Goal: Find specific page/section: Find specific page/section

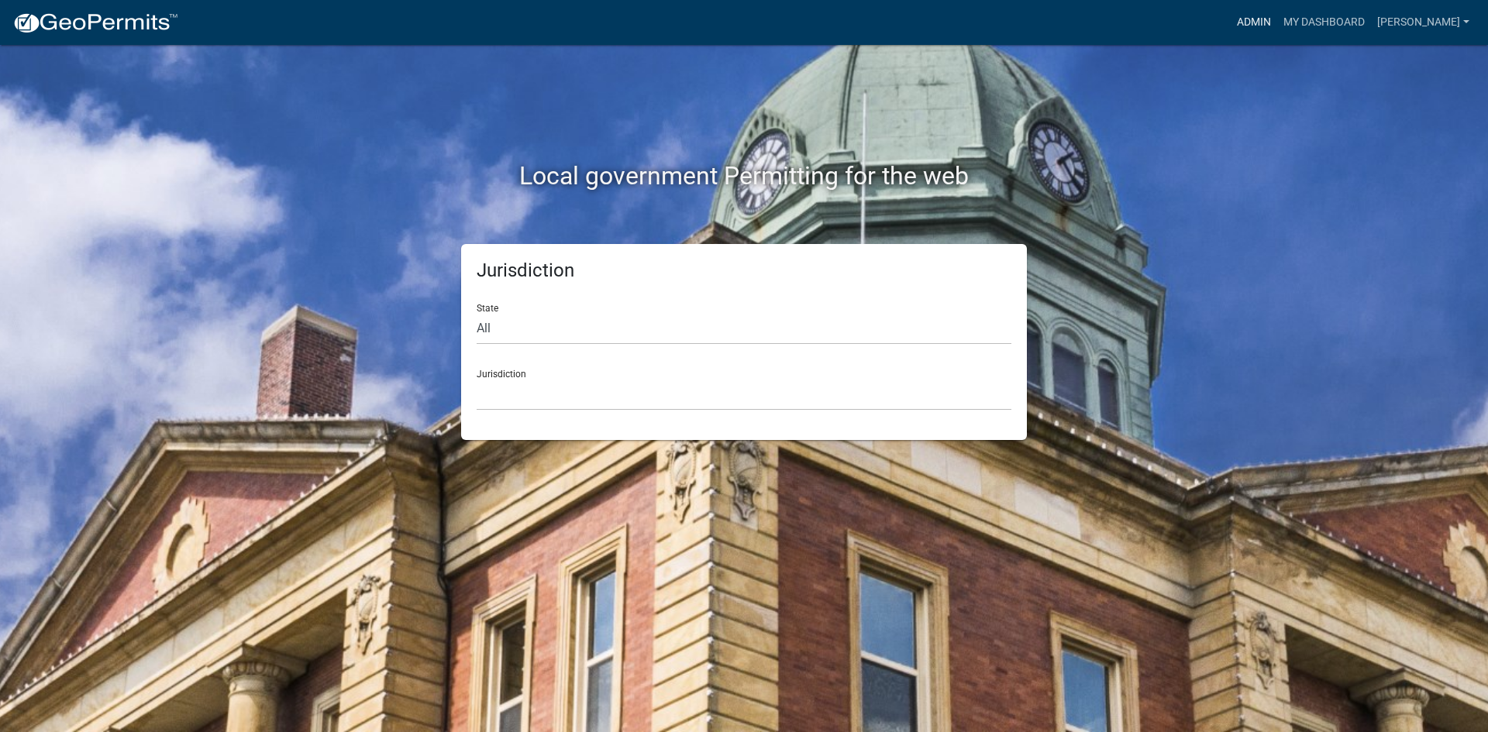
click at [1277, 19] on link "Admin" at bounding box center [1254, 22] width 46 height 29
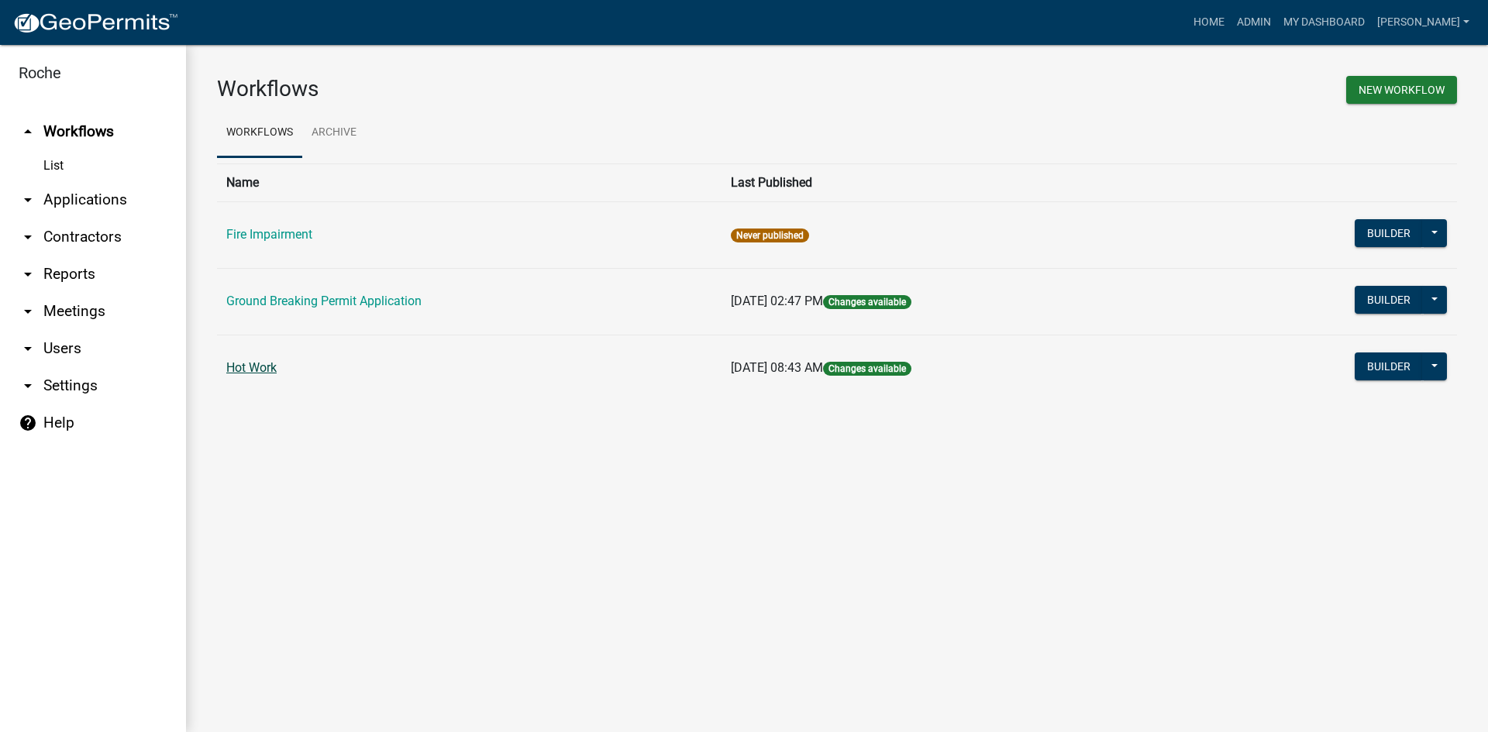
click at [265, 369] on link "Hot Work" at bounding box center [251, 367] width 50 height 15
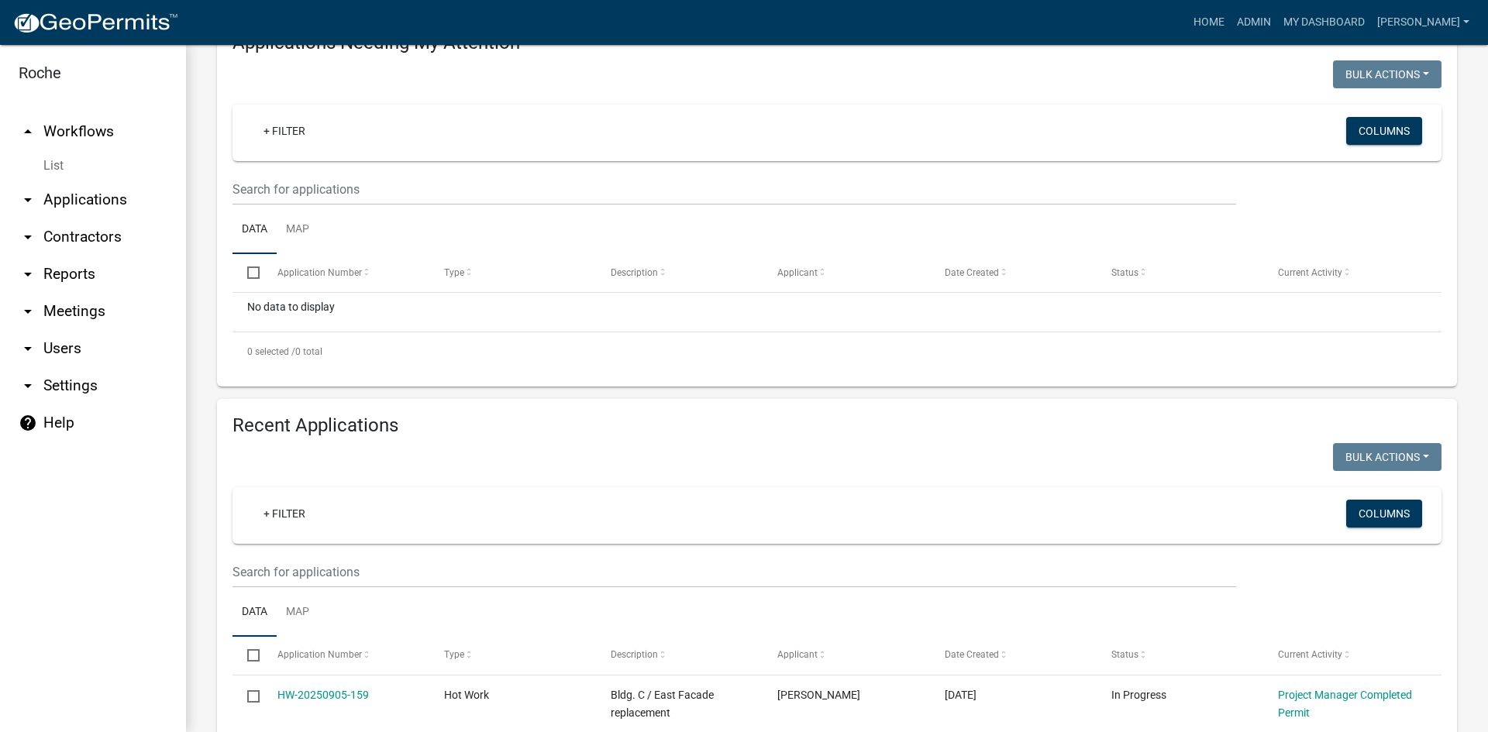
scroll to position [12, 0]
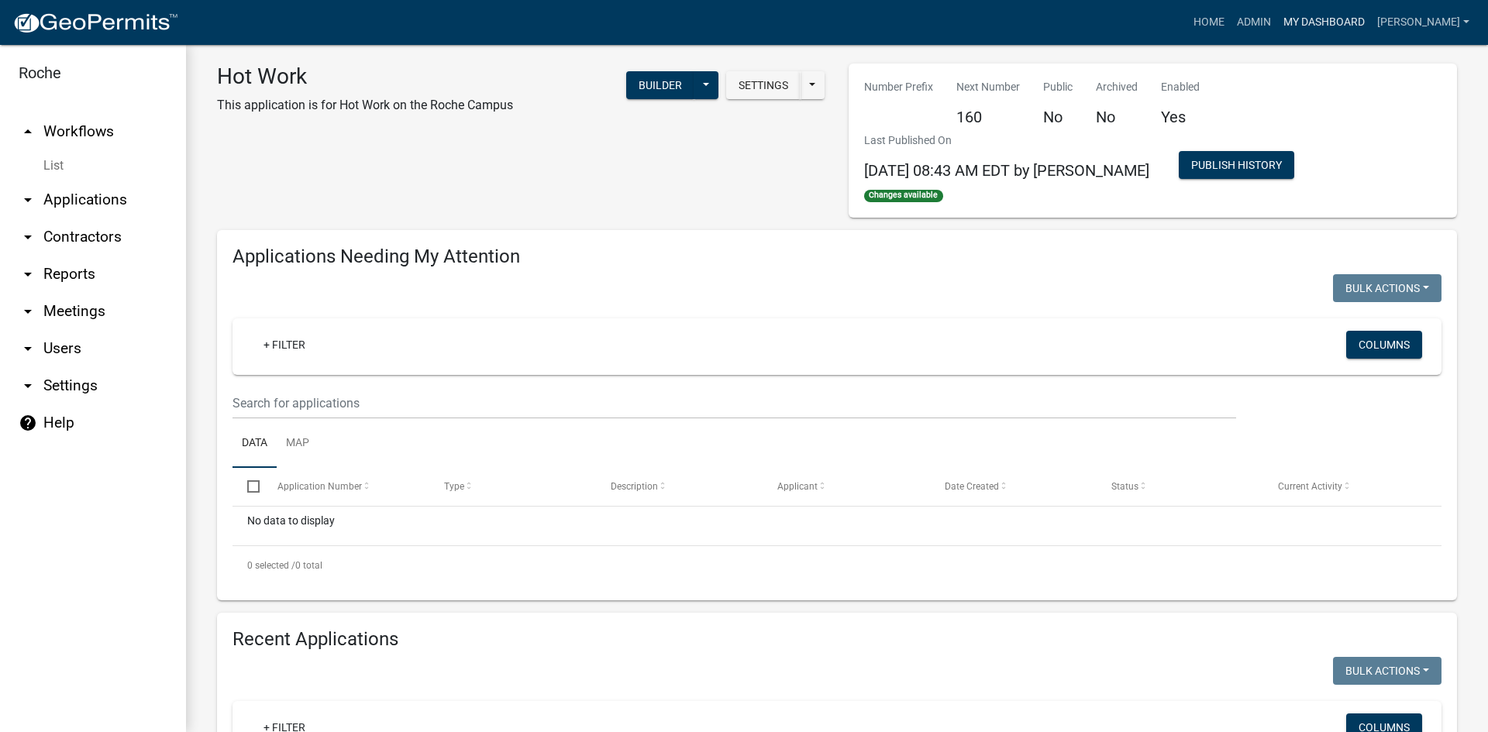
click at [1367, 22] on link "My Dashboard" at bounding box center [1324, 22] width 94 height 29
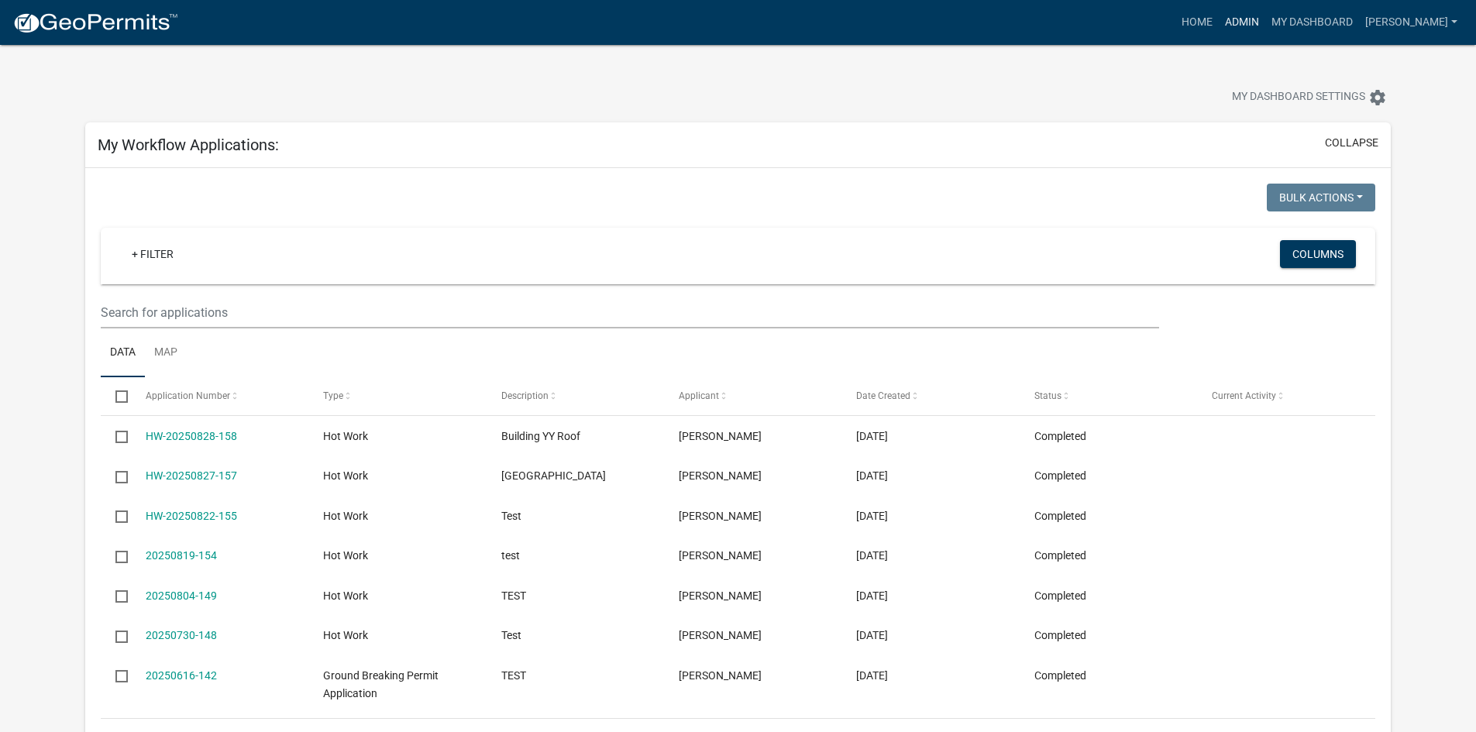
click at [1266, 21] on link "Admin" at bounding box center [1242, 22] width 46 height 29
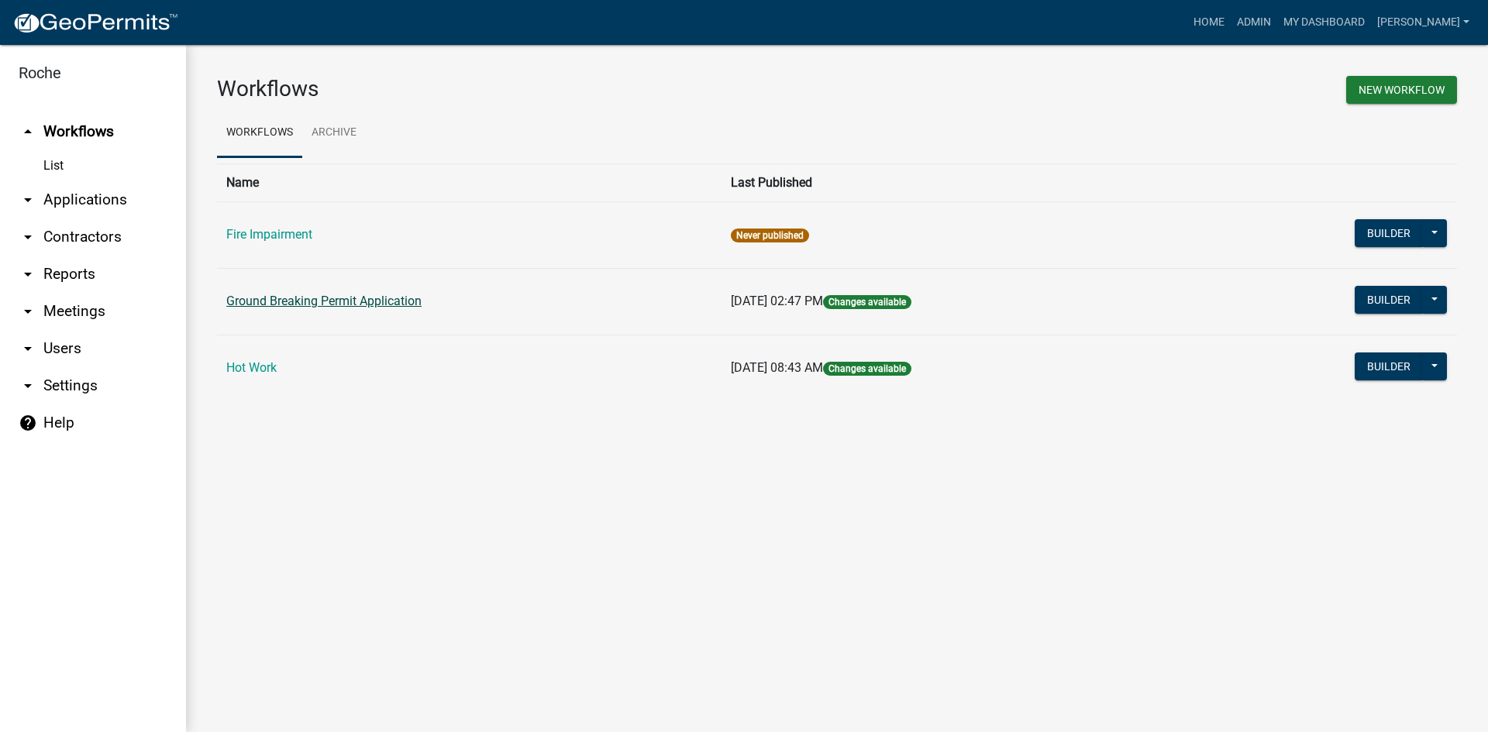
click at [387, 304] on link "Ground Breaking Permit Application" at bounding box center [323, 301] width 195 height 15
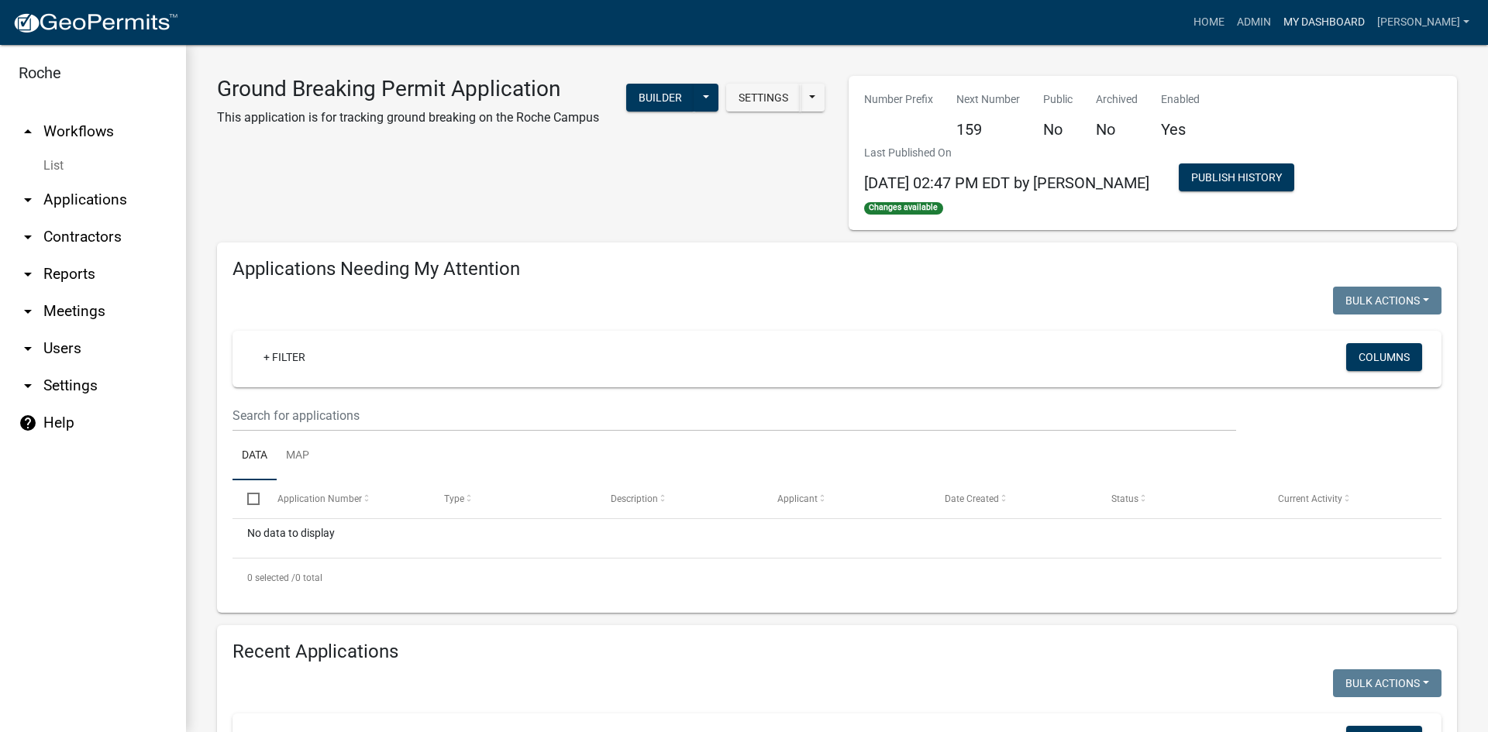
click at [1362, 18] on link "My Dashboard" at bounding box center [1324, 22] width 94 height 29
